Goal: Task Accomplishment & Management: Complete application form

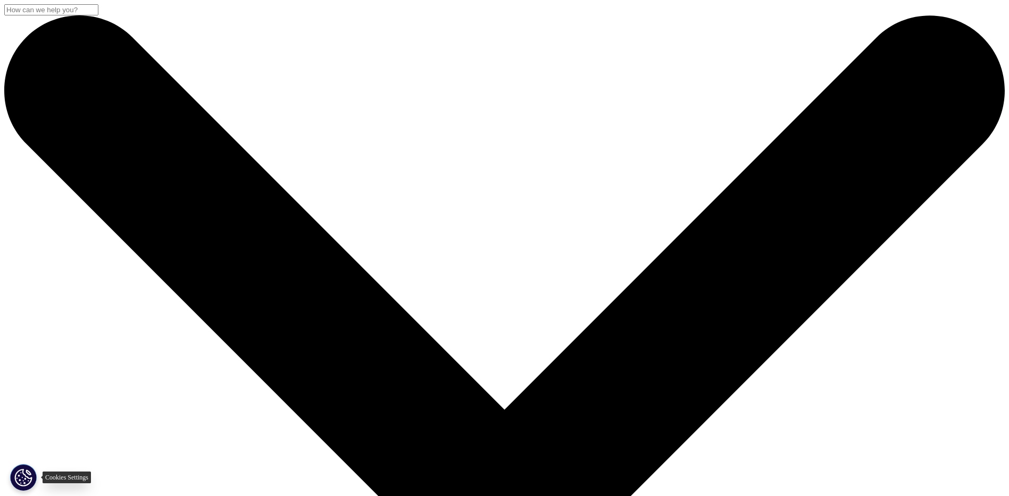
click at [18, 468] on button "Cookies Settings" at bounding box center [23, 477] width 27 height 27
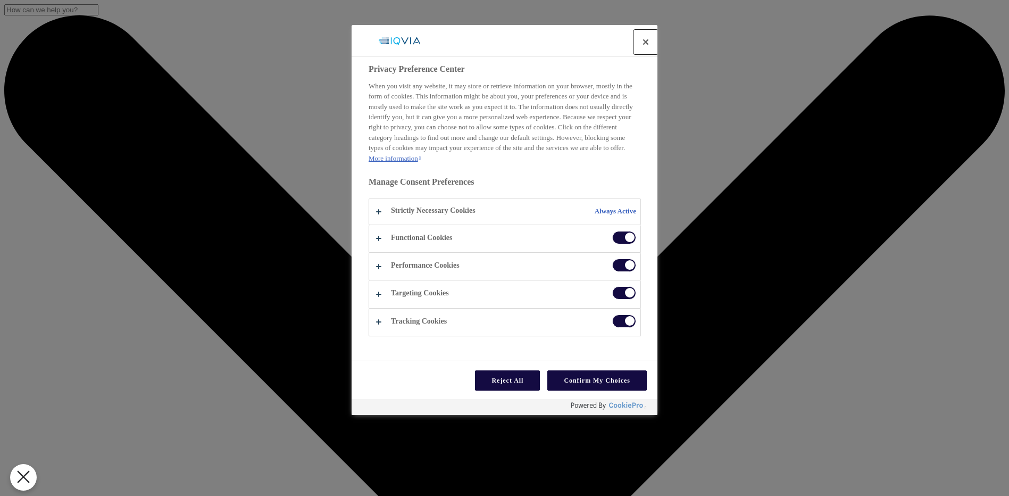
click at [641, 41] on button "Close preference center" at bounding box center [645, 41] width 23 height 23
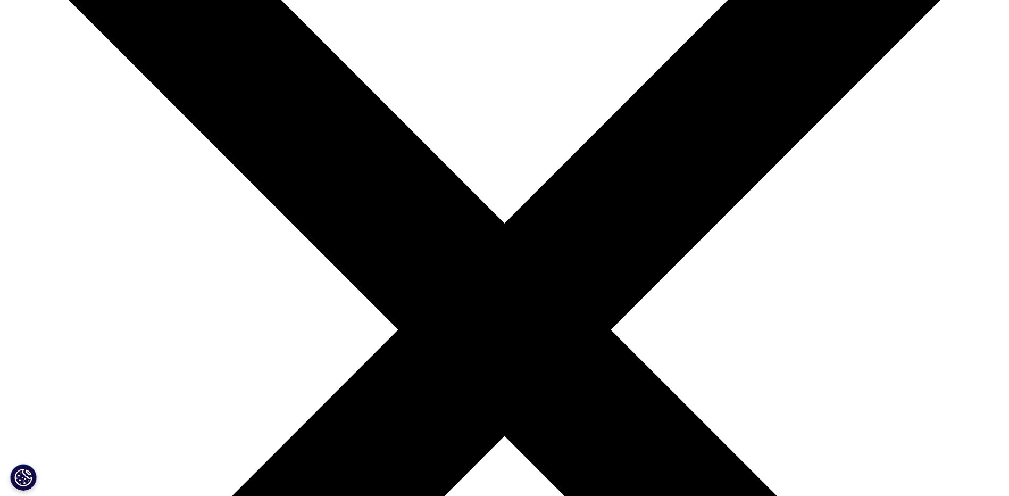
scroll to position [213, 0]
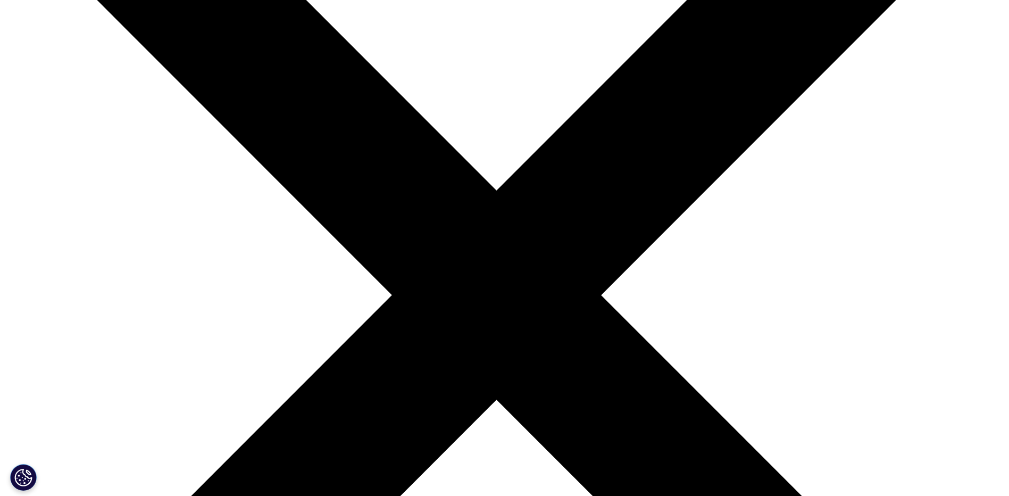
select select "Sales"
type input "May"
type input "Bedda"
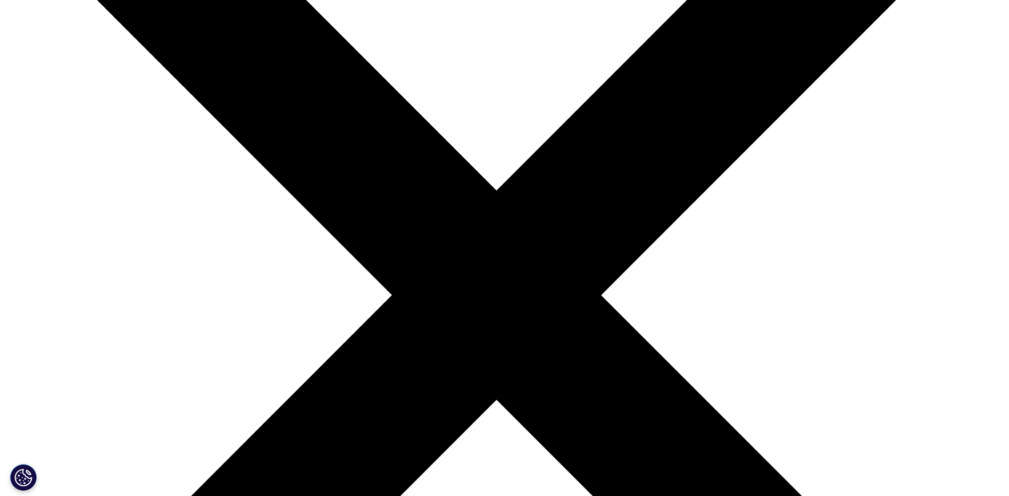
type input "croda [GEOGRAPHIC_DATA]"
type input "[EMAIL_ADDRESS][DOMAIN_NAME]"
type input "0528328111"
select select "[GEOGRAPHIC_DATA]"
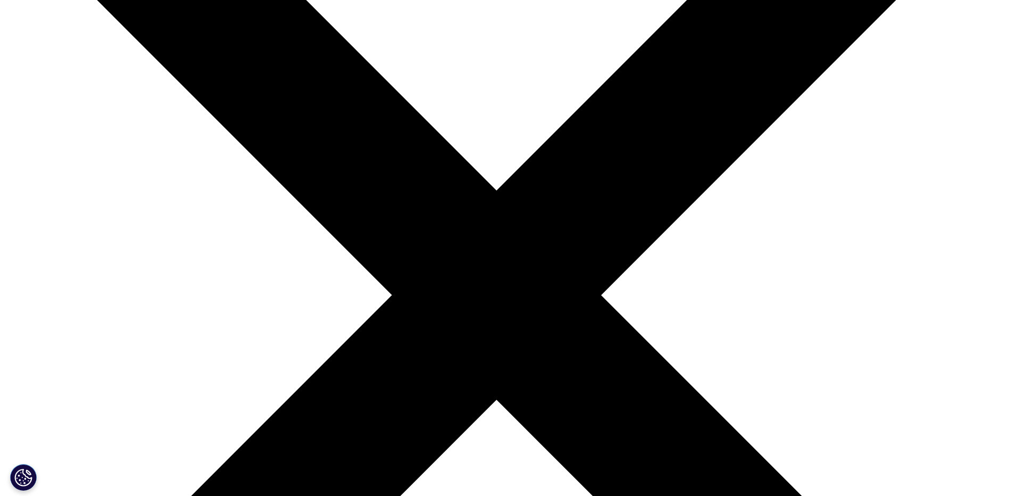
type input "Marketing [GEOGRAPHIC_DATA]"
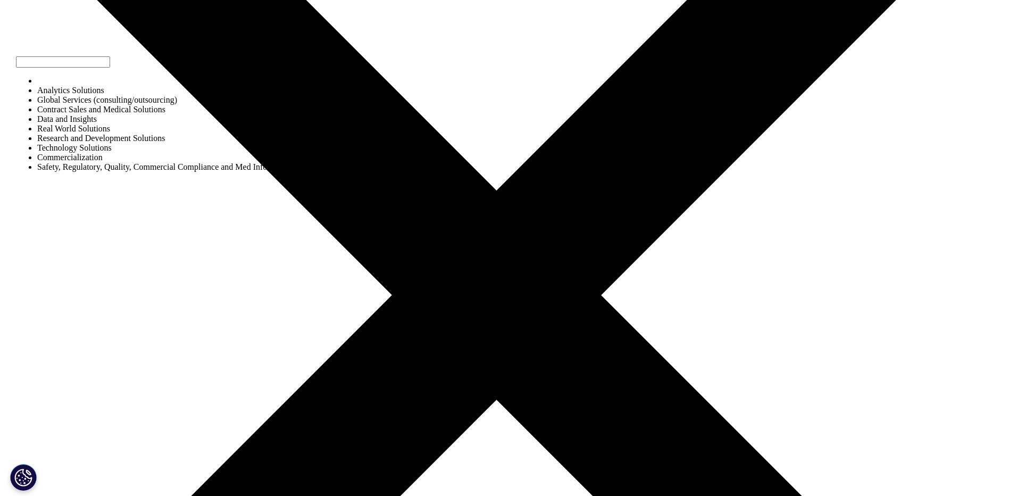
select select "Data and Insights"
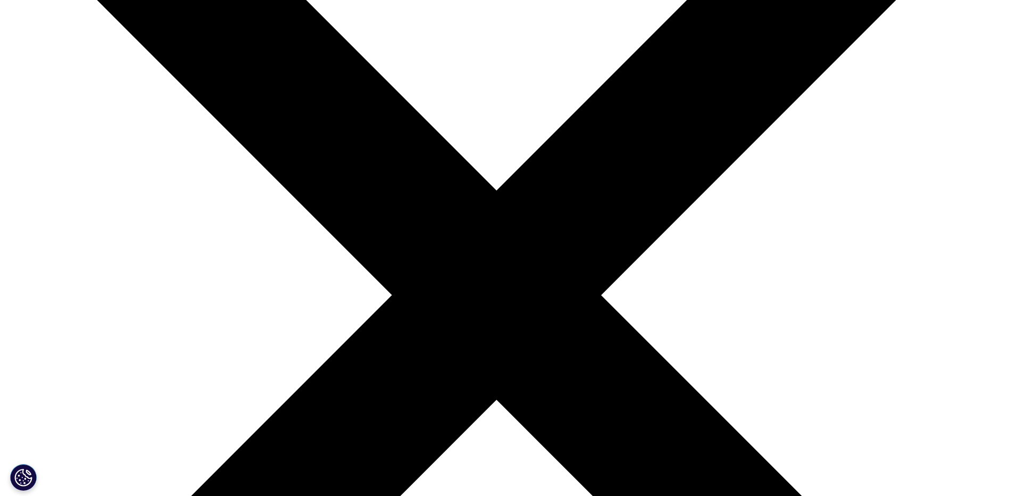
type textarea "need to know info about a specific product/ingredient that is used in the manuf…"
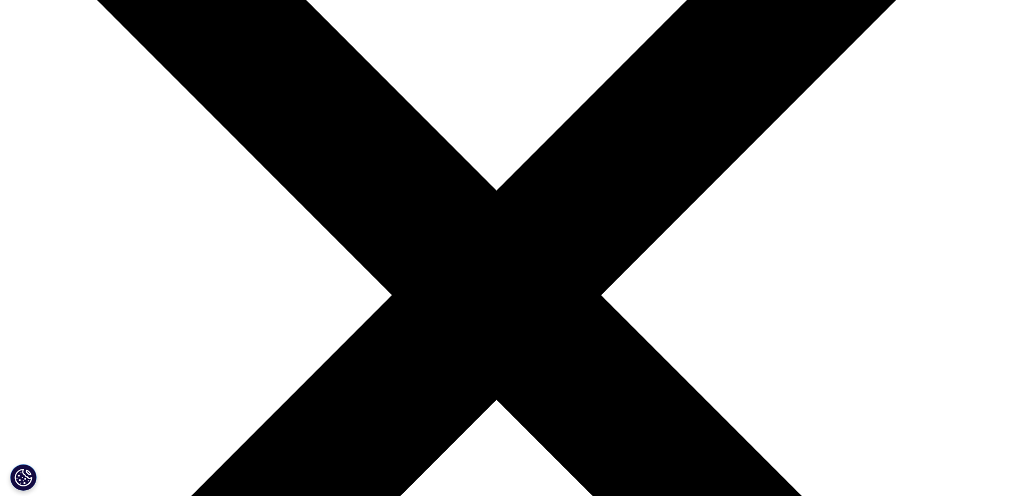
select select "Sales"
type input "May"
type input "Bedda"
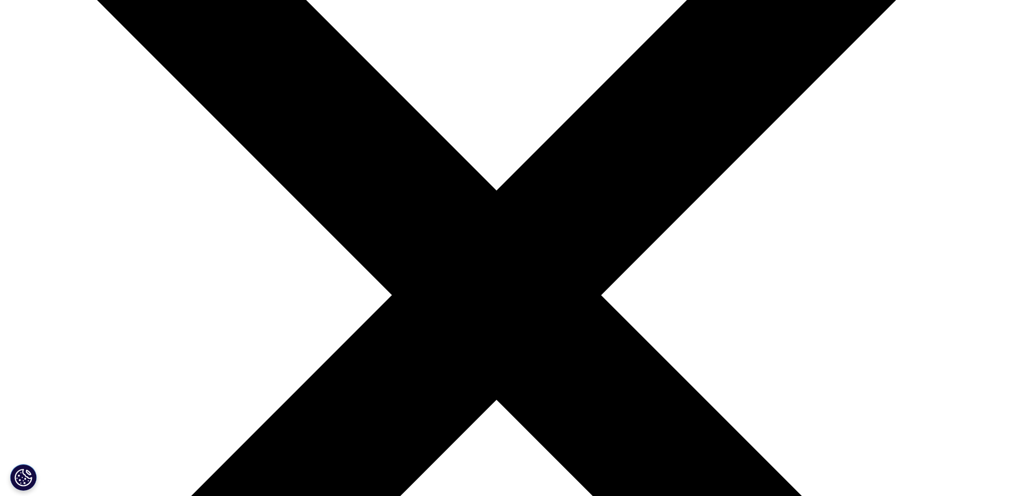
type input "Croda ME"
type input "[EMAIL_ADDRESS][DOMAIN_NAME]"
type input "Marketing [GEOGRAPHIC_DATA]"
type input "0528328111"
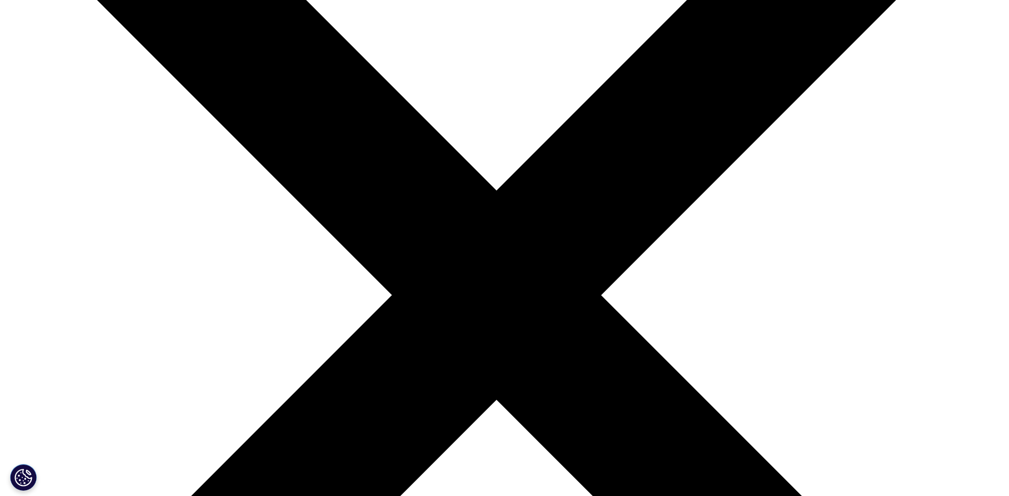
select select "[GEOGRAPHIC_DATA]"
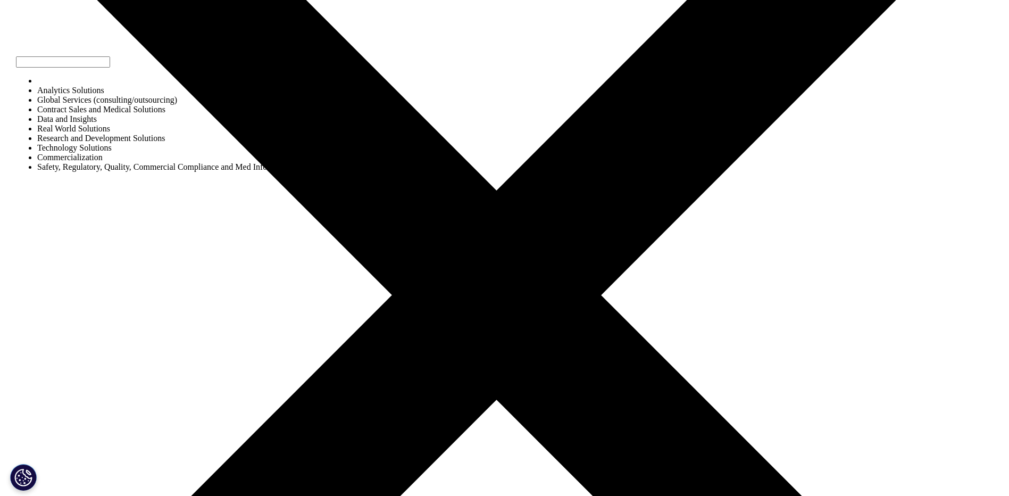
select select "Data and Insights"
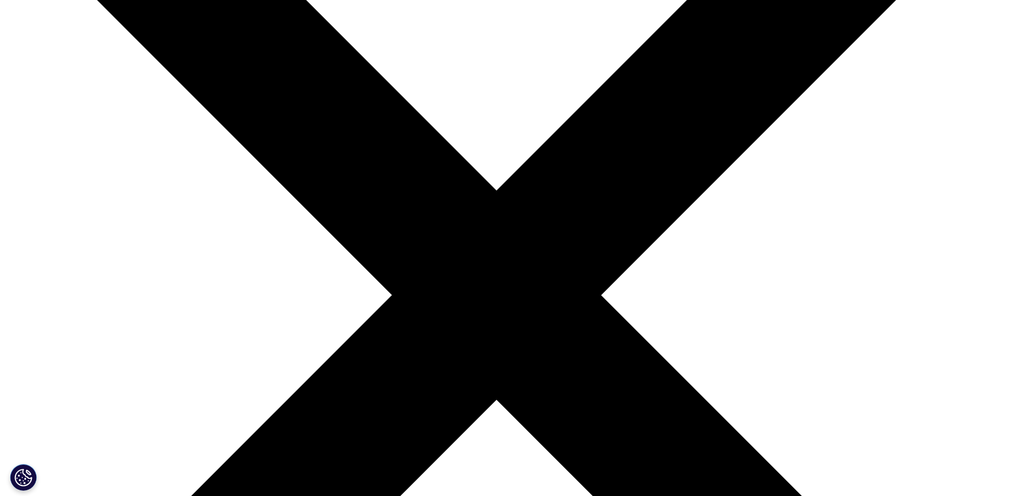
scroll to position [186, 0]
type textarea "need to know info on specific product/ingredient that is used in manufacturing …"
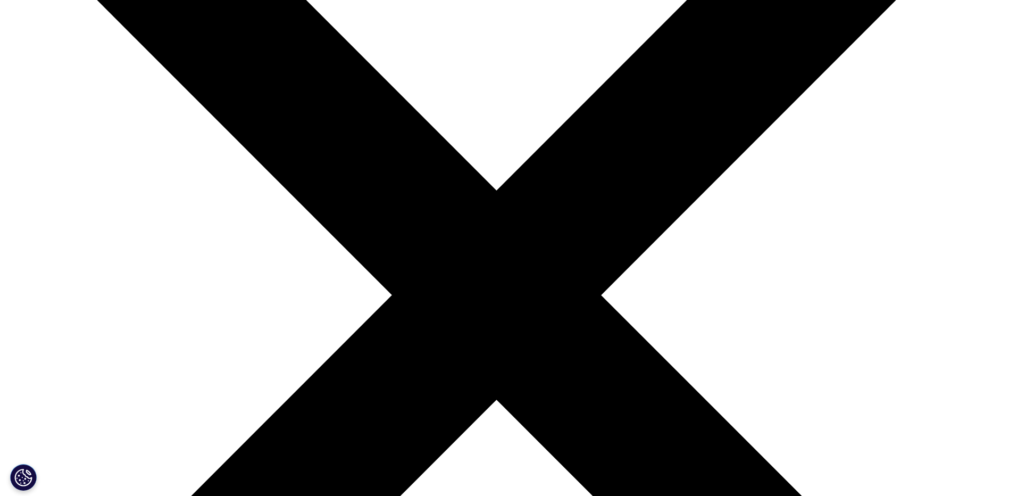
scroll to position [346, 0]
